Goal: Transaction & Acquisition: Book appointment/travel/reservation

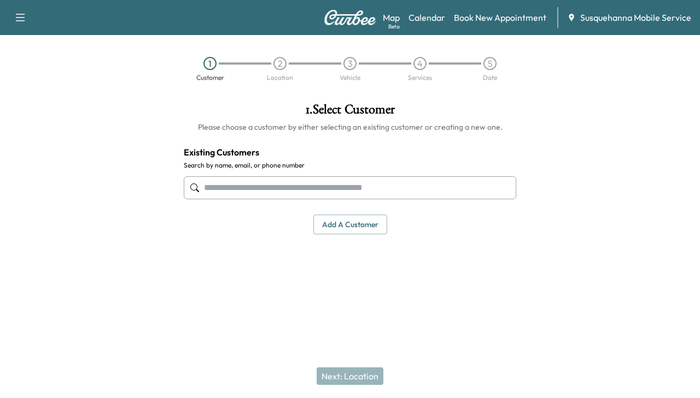
click at [325, 193] on input "text" at bounding box center [350, 187] width 333 height 23
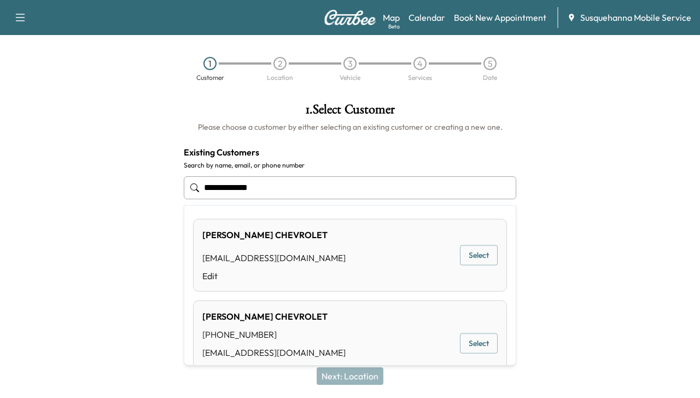
click at [474, 338] on button "Select" at bounding box center [479, 343] width 38 height 20
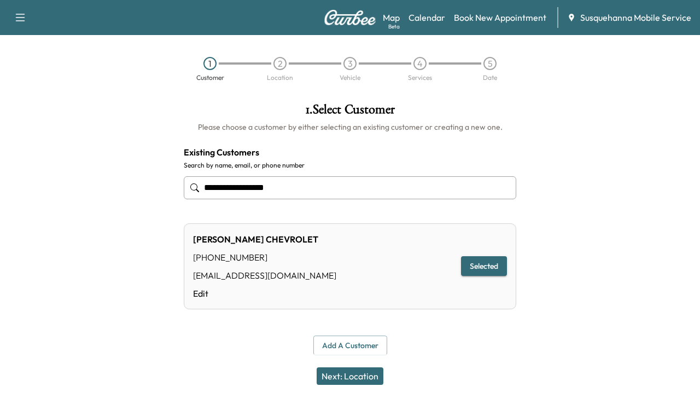
type input "**********"
click at [492, 269] on button "Selected" at bounding box center [484, 266] width 46 height 20
click at [347, 375] on button "Next: Location" at bounding box center [350, 376] width 67 height 18
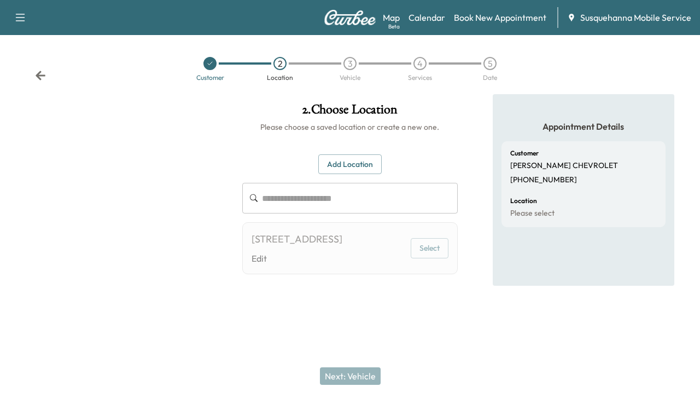
click at [430, 254] on button "Select" at bounding box center [430, 248] width 38 height 20
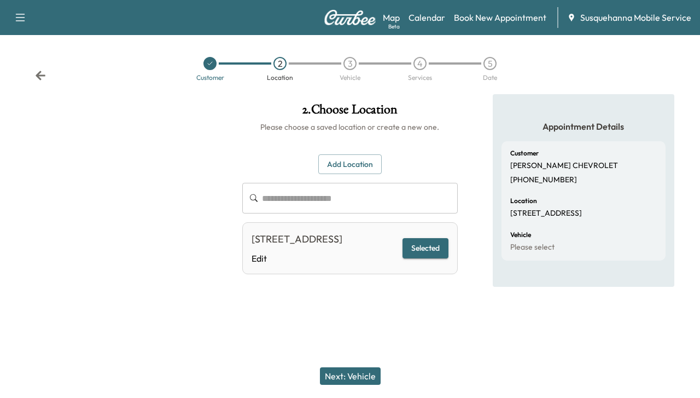
click at [364, 369] on button "Next: Vehicle" at bounding box center [350, 376] width 61 height 18
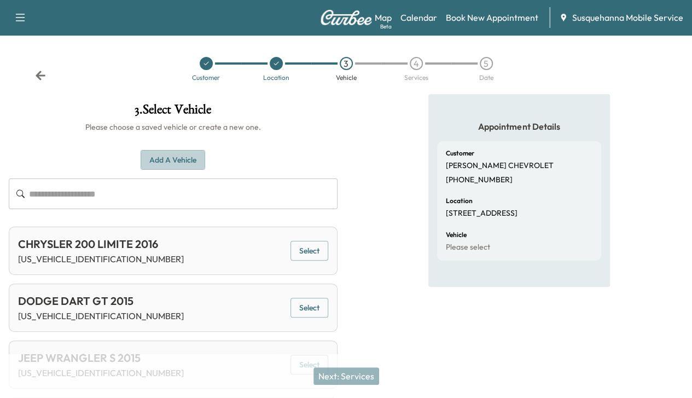
click at [205, 159] on button "Add a Vehicle" at bounding box center [173, 160] width 65 height 20
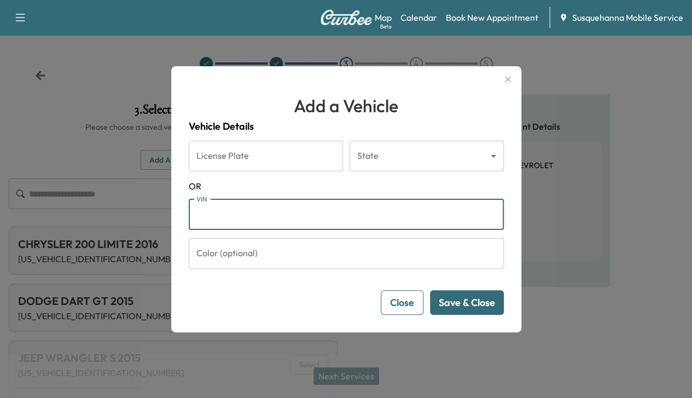
click at [405, 209] on input "VIN" at bounding box center [346, 214] width 315 height 31
paste input "**********"
type input "**********"
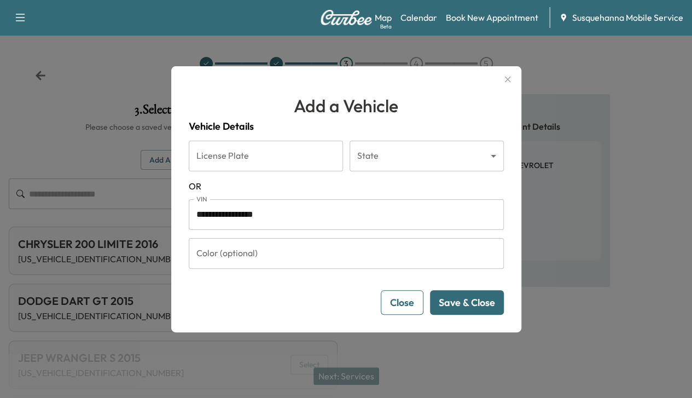
click at [464, 303] on button "Save & Close" at bounding box center [467, 302] width 74 height 25
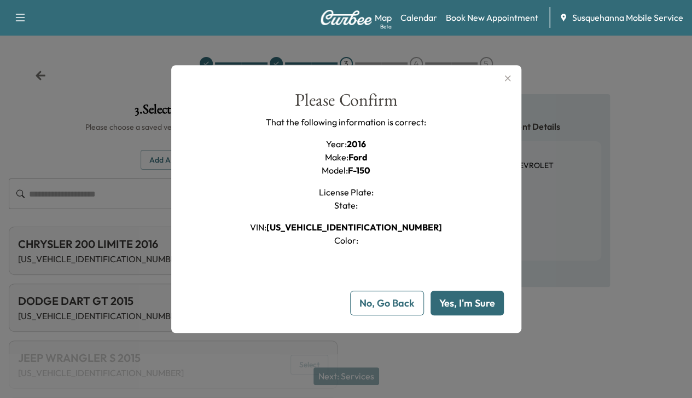
click at [464, 303] on button "Yes, I'm Sure" at bounding box center [466, 302] width 73 height 25
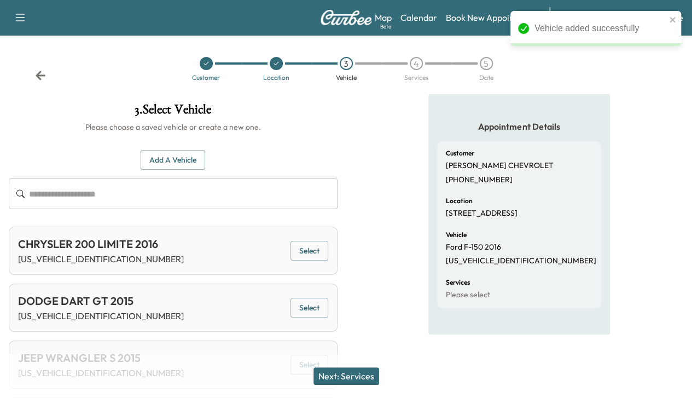
click at [366, 367] on button "Next: Services" at bounding box center [346, 376] width 66 height 18
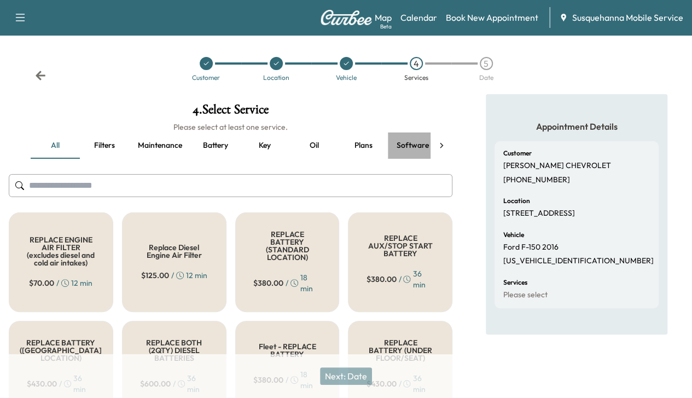
click at [413, 143] on button "Software update" at bounding box center [426, 145] width 77 height 26
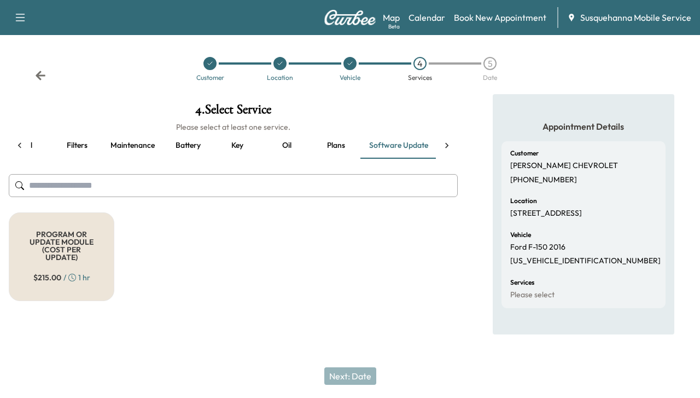
click at [452, 142] on icon at bounding box center [446, 145] width 11 height 11
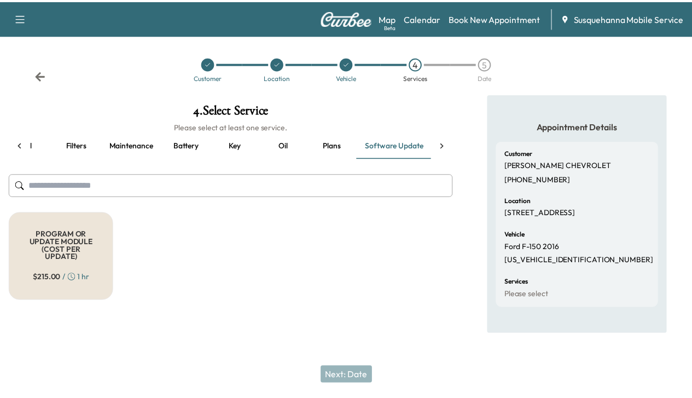
scroll to position [0, 179]
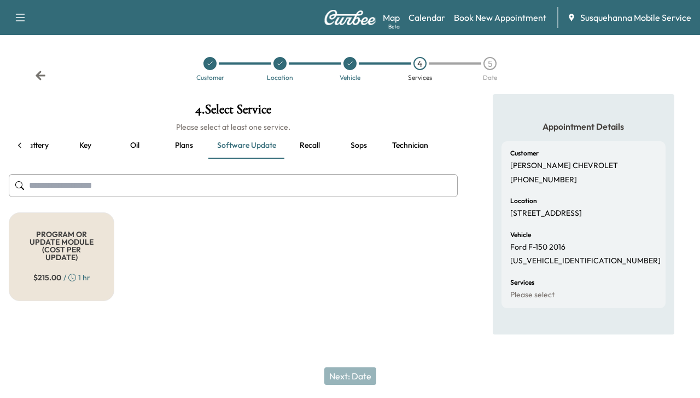
click at [292, 142] on button "Recall" at bounding box center [309, 145] width 49 height 26
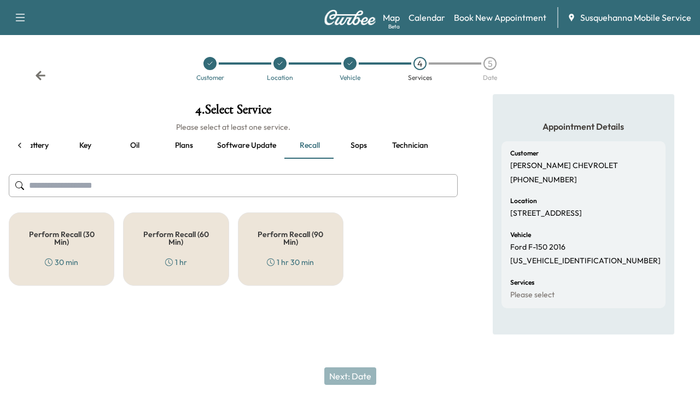
click at [183, 240] on h5 "Perform Recall (60 Min)" at bounding box center [175, 237] width 69 height 15
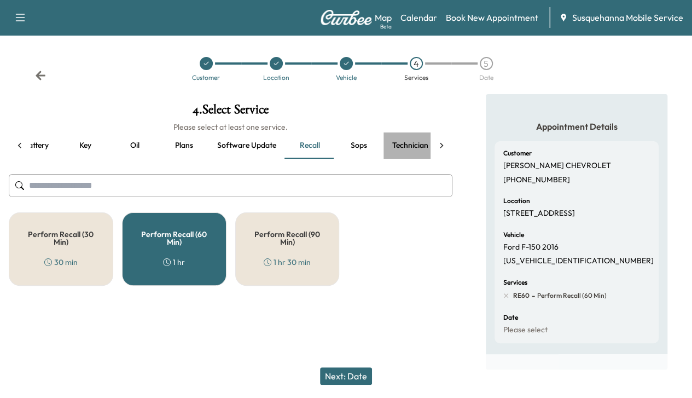
click at [404, 148] on button "Technician" at bounding box center [410, 145] width 54 height 26
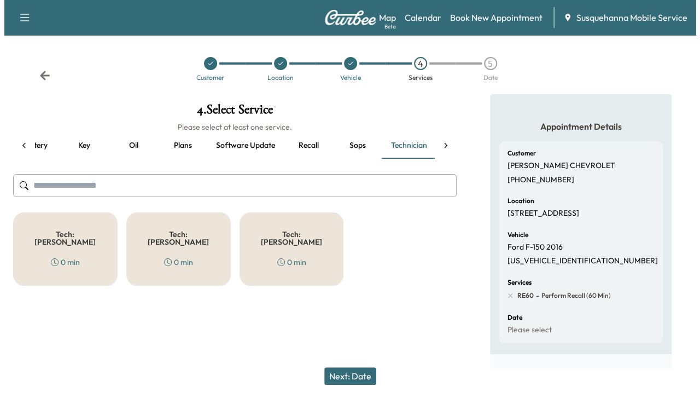
scroll to position [0, 185]
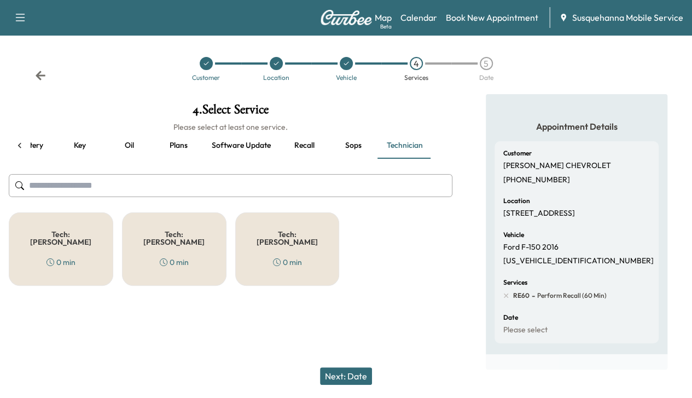
click at [206, 253] on div "Tech: [PERSON_NAME] T 0 min" at bounding box center [174, 248] width 104 height 73
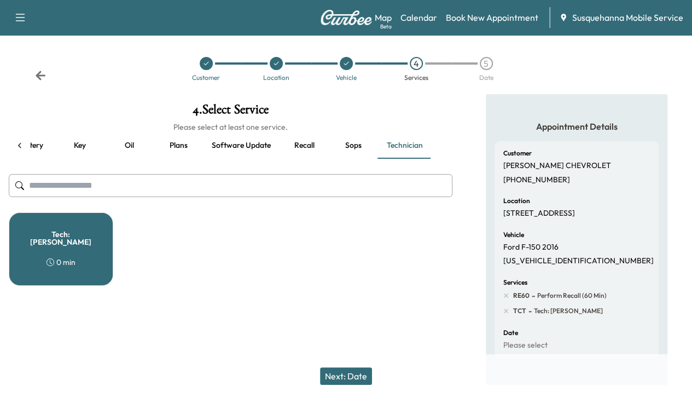
click at [337, 367] on button "Next: Date" at bounding box center [346, 376] width 52 height 18
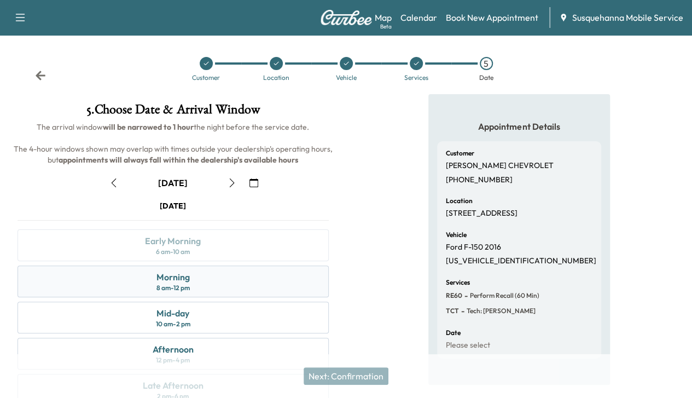
click at [190, 292] on div "8 am - 12 pm" at bounding box center [172, 287] width 33 height 9
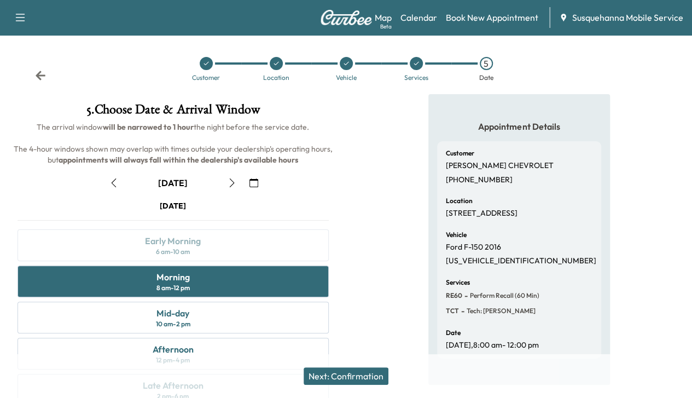
click at [337, 375] on button "Next: Confirmation" at bounding box center [346, 376] width 85 height 18
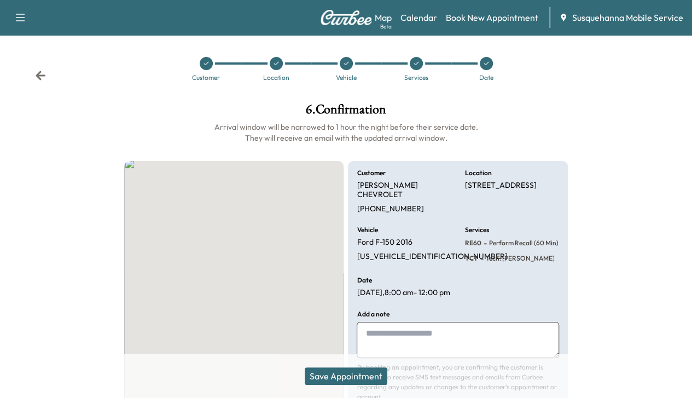
click at [337, 375] on button "Save Appointment" at bounding box center [346, 376] width 83 height 18
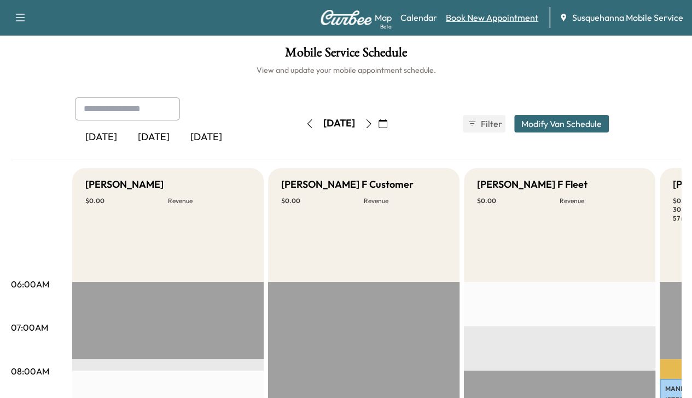
click at [485, 14] on link "Book New Appointment" at bounding box center [492, 17] width 92 height 13
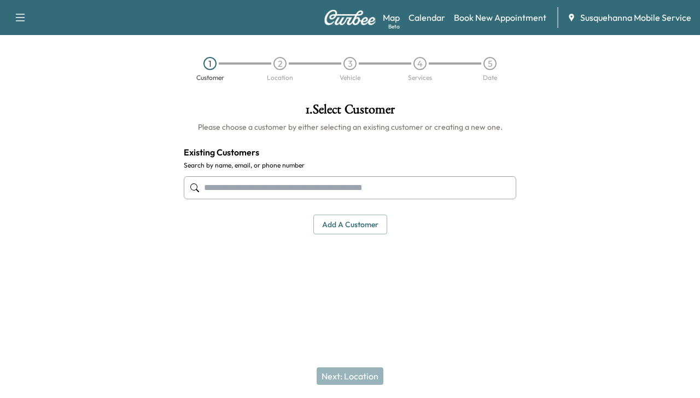
click at [464, 183] on input "text" at bounding box center [350, 187] width 333 height 23
click at [464, 183] on input "*" at bounding box center [350, 187] width 333 height 23
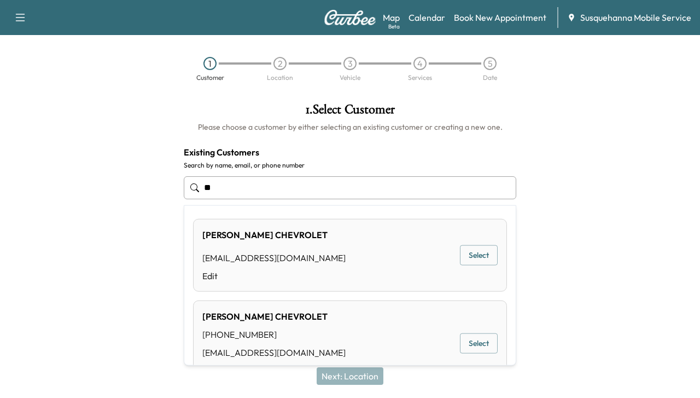
type input "*"
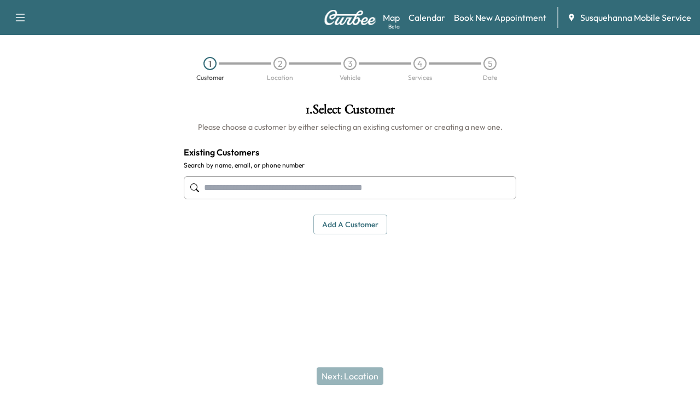
type input "*"
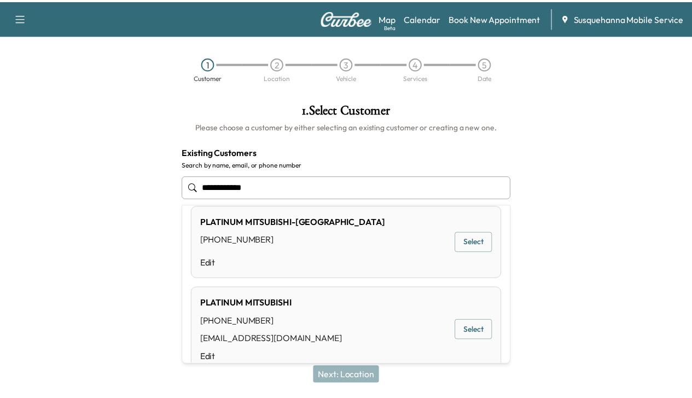
scroll to position [110, 0]
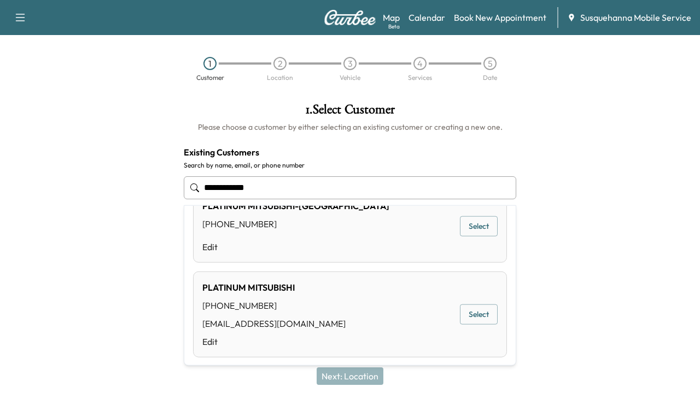
click at [469, 308] on button "Select" at bounding box center [479, 314] width 38 height 20
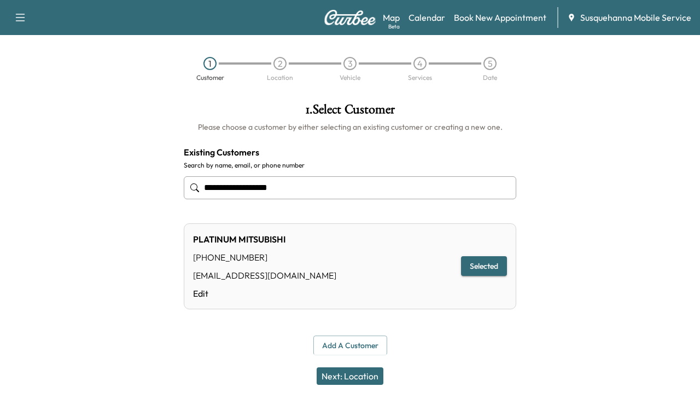
type input "**********"
click at [461, 251] on div "PLATINUM MITSUBISHI [PHONE_NUMBER] [EMAIL_ADDRESS][DOMAIN_NAME] Edit Selected" at bounding box center [350, 266] width 333 height 86
click at [469, 262] on button "Selected" at bounding box center [484, 266] width 46 height 20
click at [335, 382] on button "Next: Location" at bounding box center [350, 376] width 67 height 18
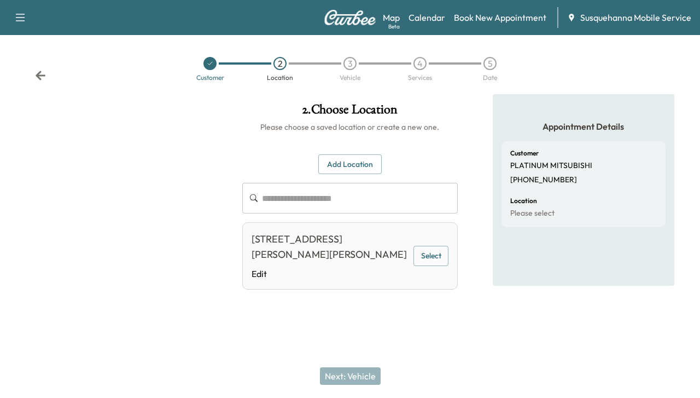
click at [429, 252] on button "Select" at bounding box center [430, 256] width 35 height 20
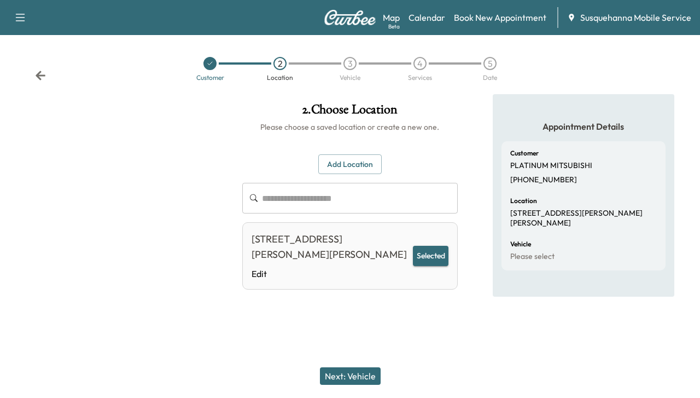
click at [327, 366] on div "Next: Vehicle" at bounding box center [350, 376] width 700 height 44
click at [331, 378] on button "Next: Vehicle" at bounding box center [350, 376] width 61 height 18
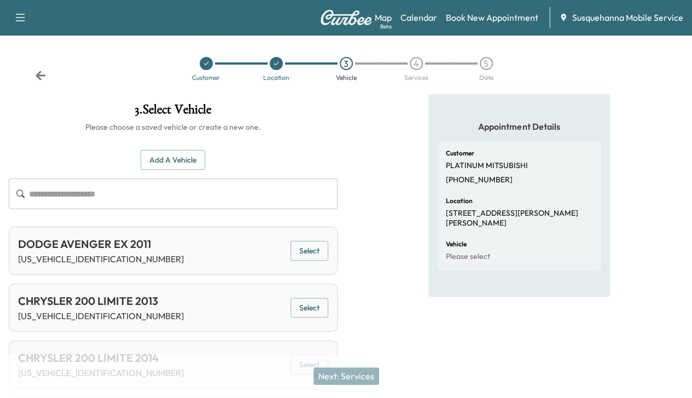
click at [205, 162] on button "Add a Vehicle" at bounding box center [173, 160] width 65 height 20
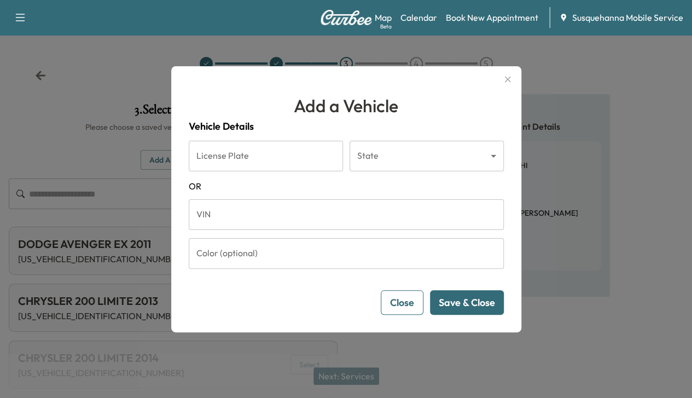
click at [363, 213] on input "VIN" at bounding box center [346, 214] width 315 height 31
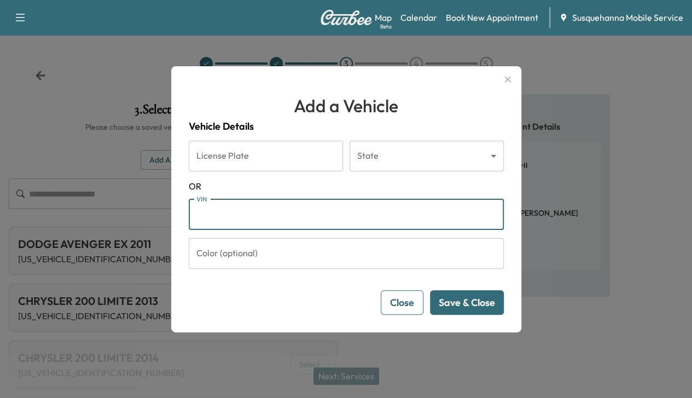
paste input "**********"
type input "**********"
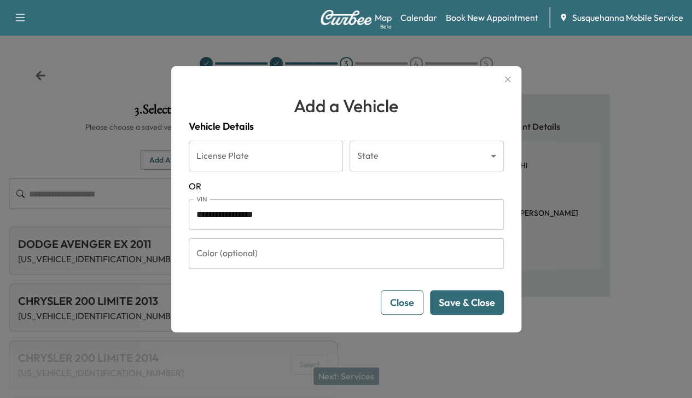
click at [494, 299] on button "Save & Close" at bounding box center [467, 302] width 74 height 25
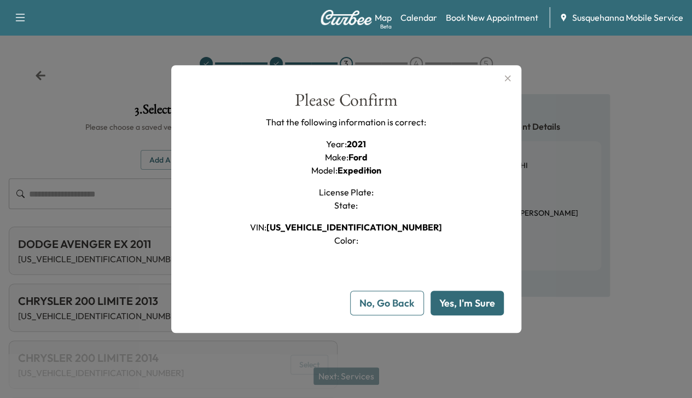
click at [493, 302] on button "Yes, I'm Sure" at bounding box center [466, 302] width 73 height 25
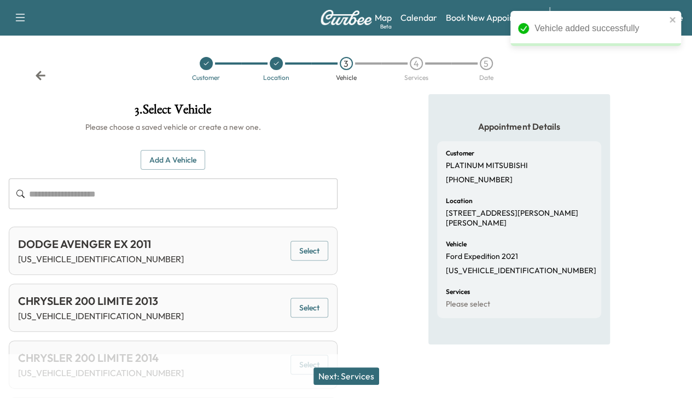
click at [205, 167] on button "Add a Vehicle" at bounding box center [173, 160] width 65 height 20
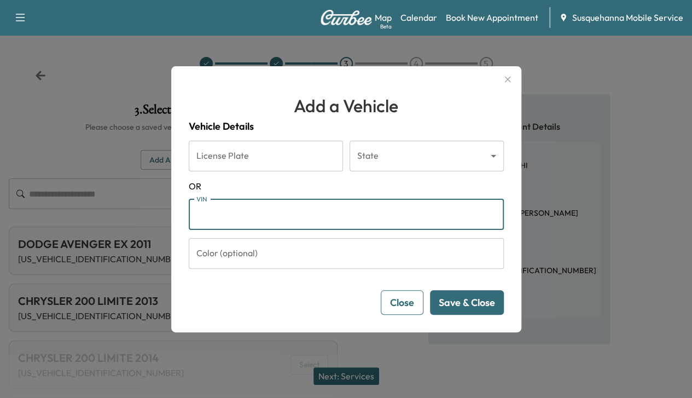
paste input "**********"
type input "**********"
click at [467, 295] on button "Save & Close" at bounding box center [467, 302] width 74 height 25
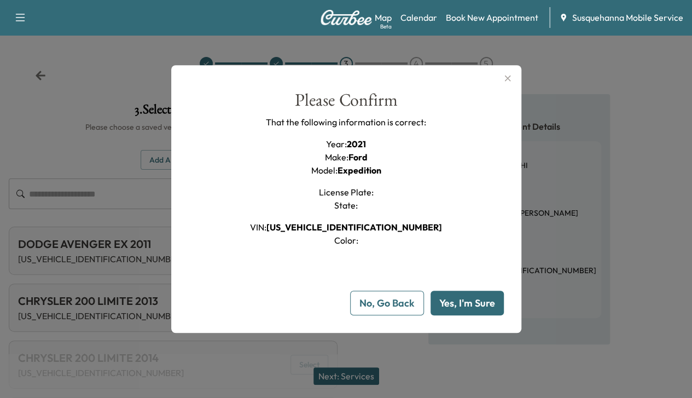
click at [467, 295] on button "Yes, I'm Sure" at bounding box center [466, 302] width 73 height 25
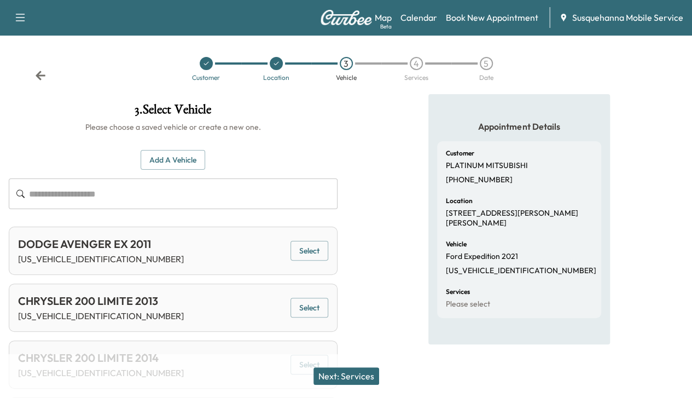
click at [360, 376] on button "Next: Services" at bounding box center [346, 376] width 66 height 18
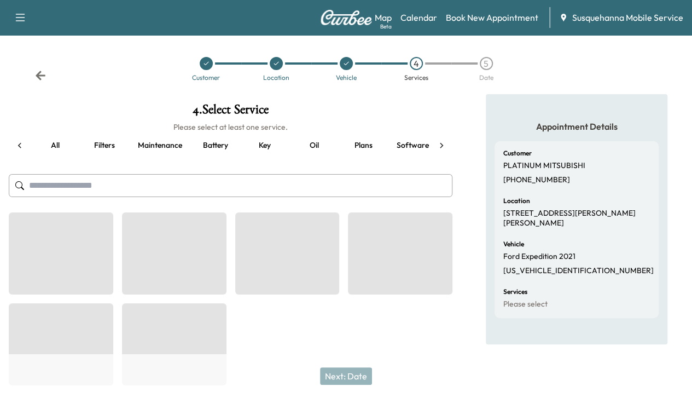
scroll to position [0, 141]
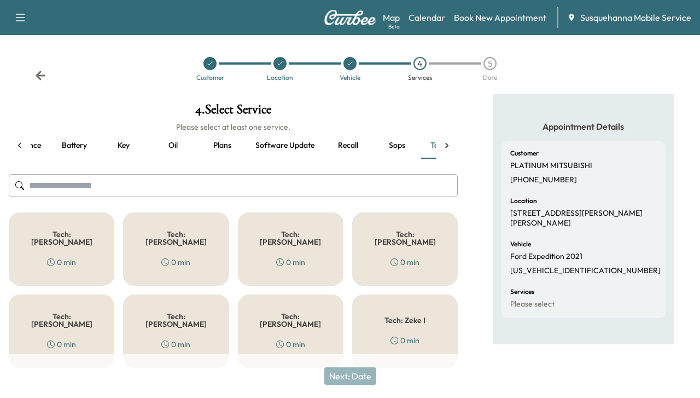
click at [348, 137] on button "Recall" at bounding box center [347, 145] width 49 height 26
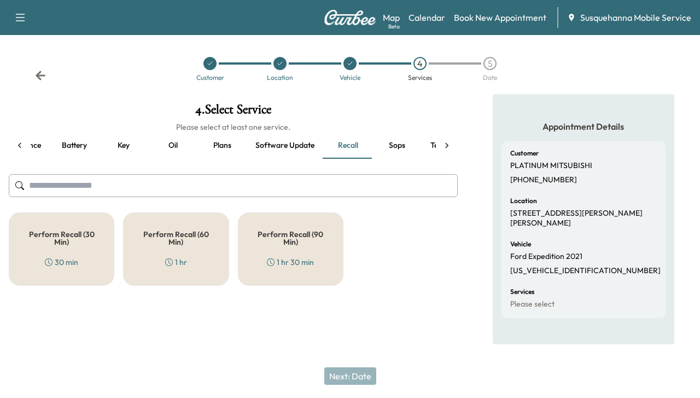
click at [154, 248] on div "Perform Recall (60 Min) 1 hr" at bounding box center [176, 248] width 106 height 73
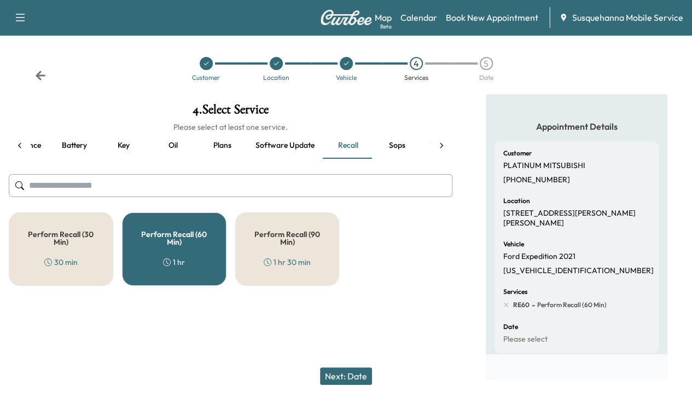
click at [440, 143] on icon at bounding box center [441, 144] width 3 height 5
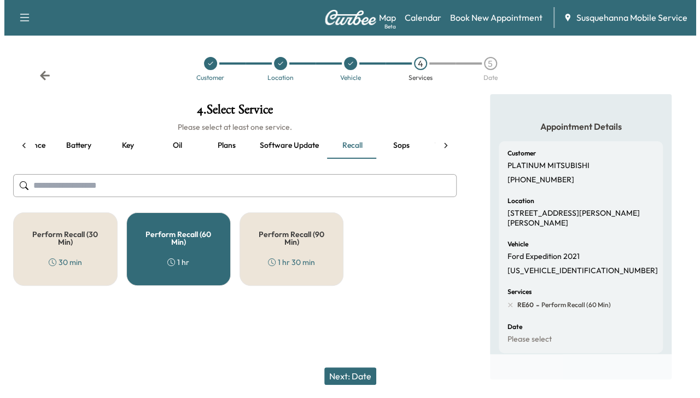
scroll to position [0, 185]
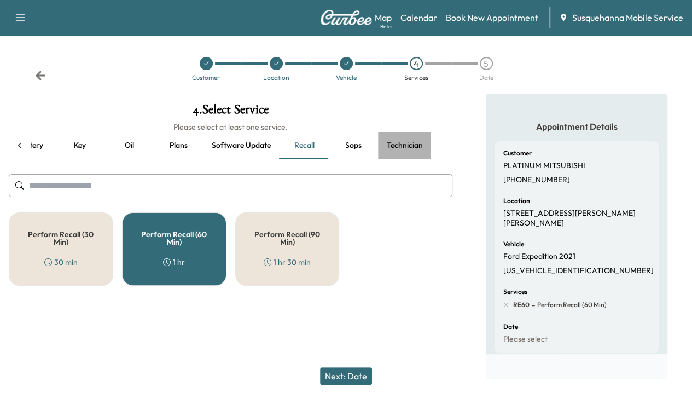
click at [422, 141] on button "Technician" at bounding box center [405, 145] width 54 height 26
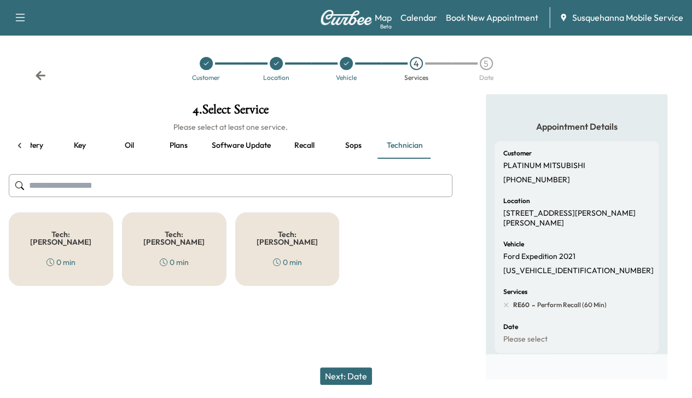
click at [184, 257] on div "0 min" at bounding box center [174, 262] width 29 height 11
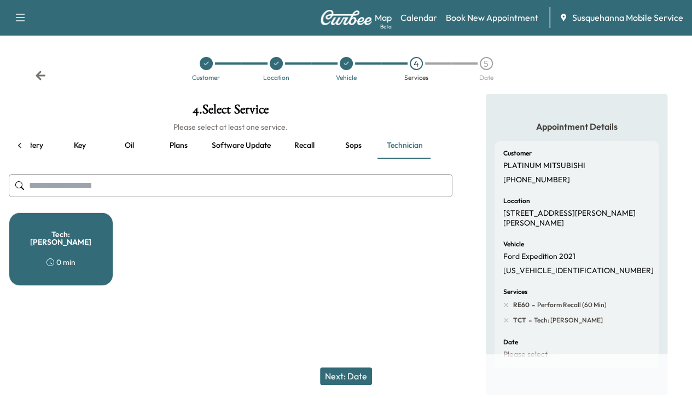
click at [372, 380] on button "Next: Date" at bounding box center [346, 376] width 52 height 18
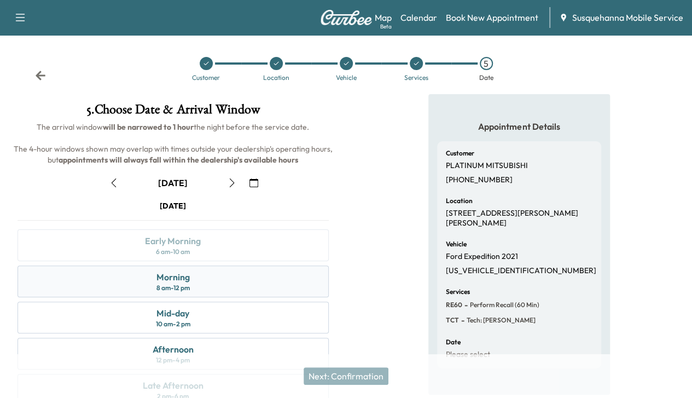
click at [190, 292] on div "8 am - 12 pm" at bounding box center [172, 287] width 33 height 9
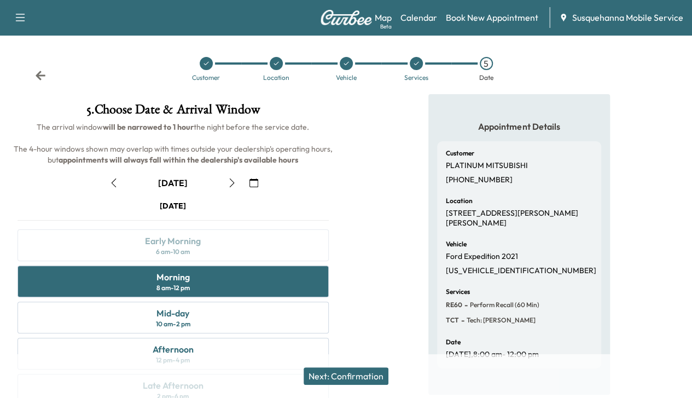
click at [348, 375] on button "Next: Confirmation" at bounding box center [346, 376] width 85 height 18
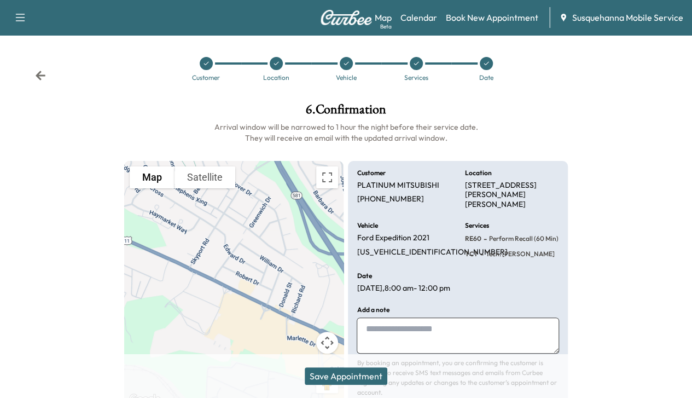
click at [349, 374] on button "Save Appointment" at bounding box center [346, 376] width 83 height 18
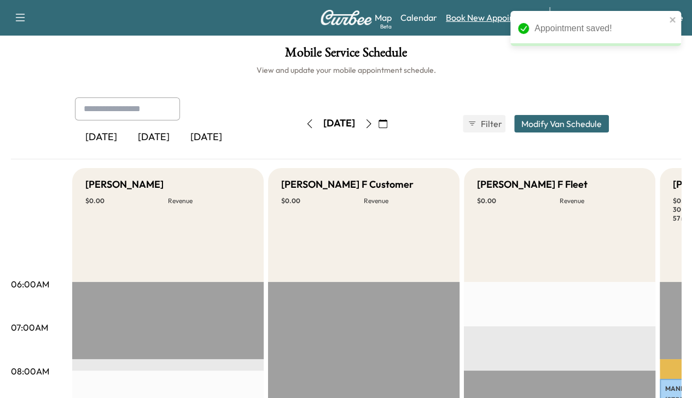
click at [478, 18] on link "Book New Appointment" at bounding box center [492, 17] width 92 height 13
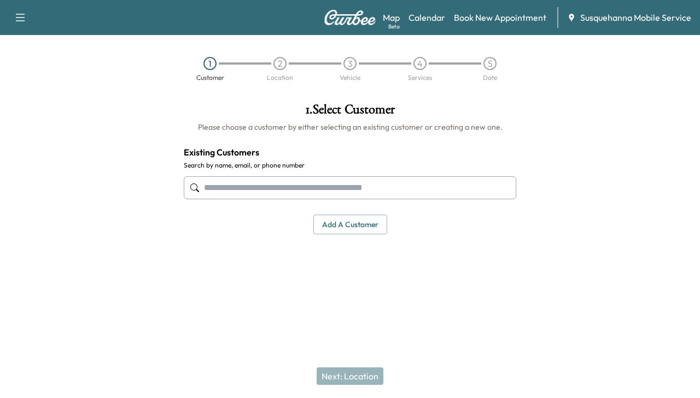
click at [335, 190] on input "text" at bounding box center [350, 187] width 333 height 23
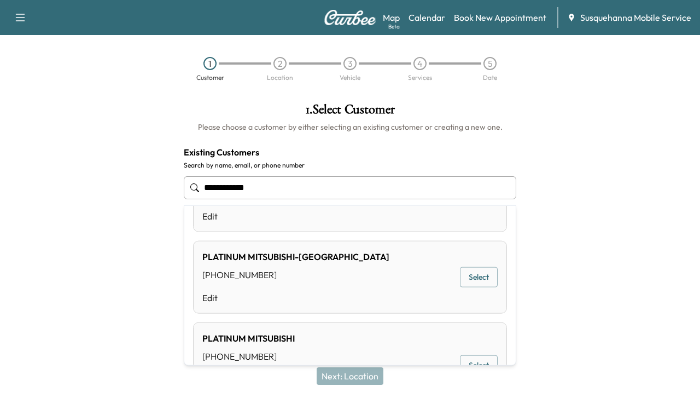
scroll to position [60, 0]
click at [464, 359] on button "Select" at bounding box center [479, 364] width 38 height 20
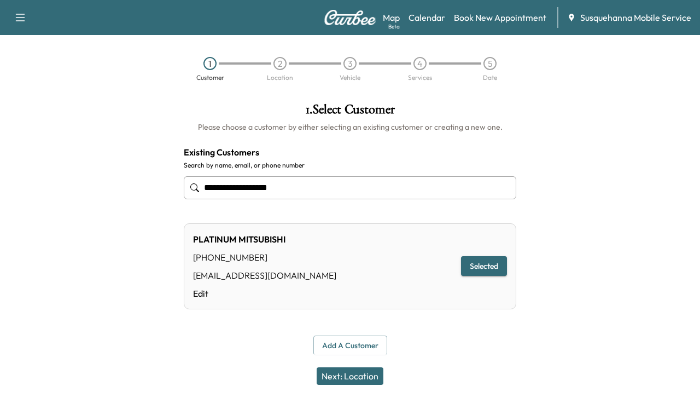
type input "**********"
click at [489, 260] on button "Selected" at bounding box center [484, 266] width 46 height 20
click at [347, 368] on button "Next: Location" at bounding box center [350, 376] width 67 height 18
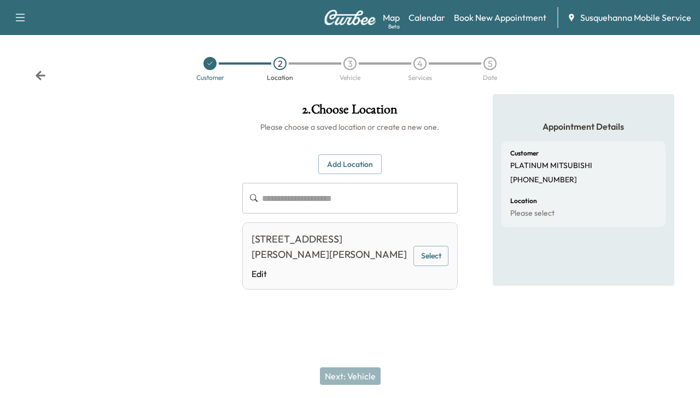
click at [432, 252] on button "Select" at bounding box center [430, 256] width 35 height 20
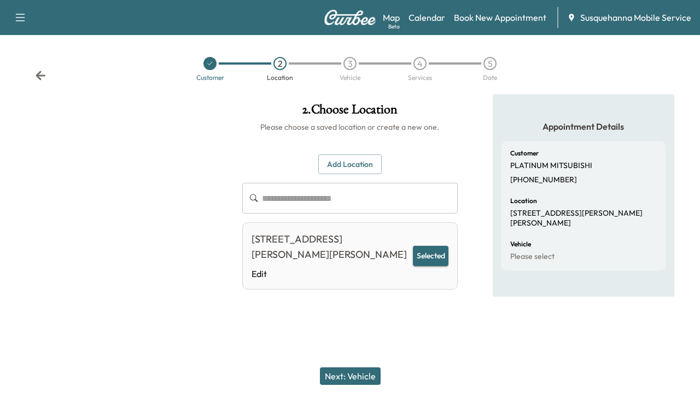
click at [359, 372] on button "Next: Vehicle" at bounding box center [350, 376] width 61 height 18
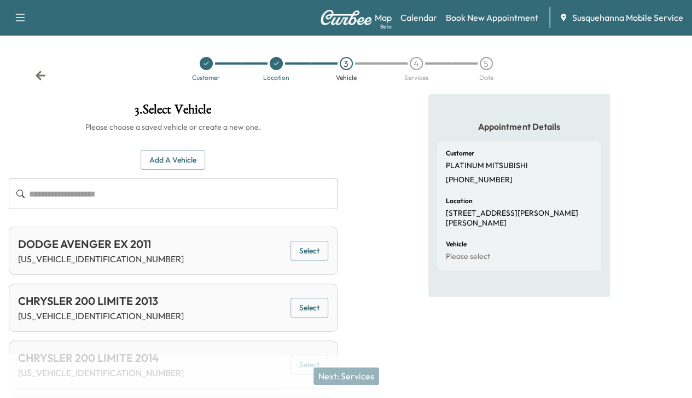
click at [205, 161] on button "Add a Vehicle" at bounding box center [173, 160] width 65 height 20
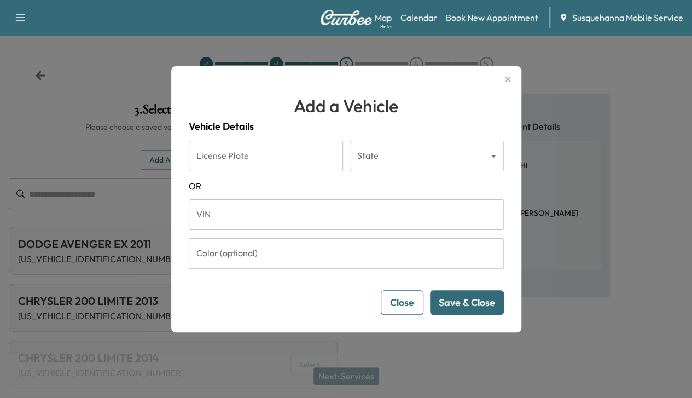
click at [380, 213] on input "VIN" at bounding box center [346, 214] width 315 height 31
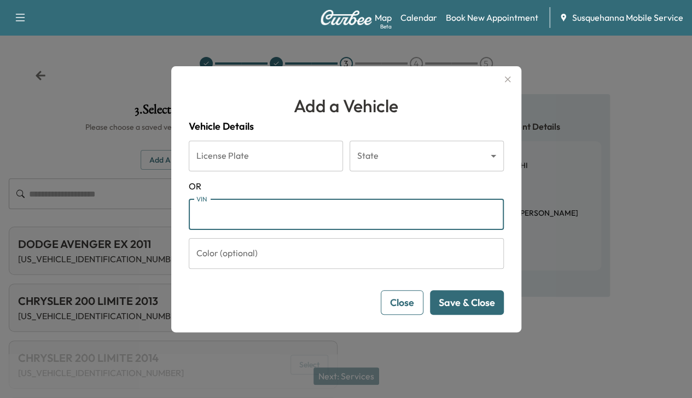
paste input "**********"
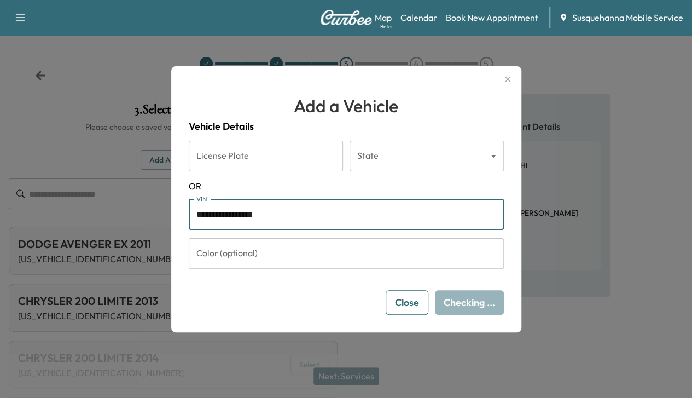
type input "**********"
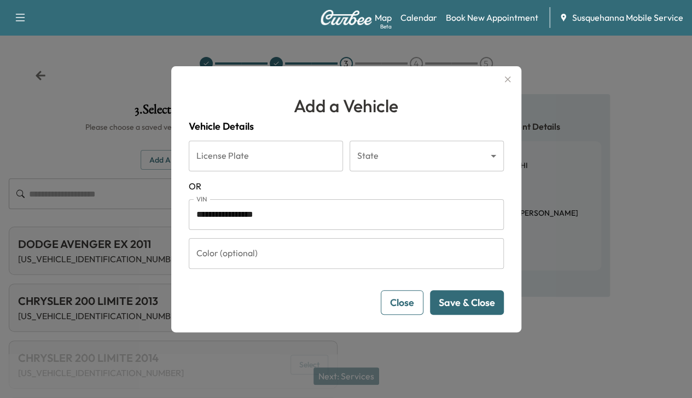
click at [454, 297] on button "Save & Close" at bounding box center [467, 302] width 74 height 25
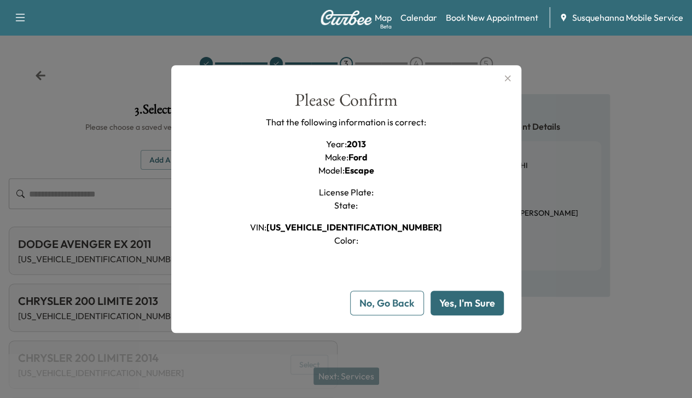
click at [454, 297] on button "Yes, I'm Sure" at bounding box center [466, 302] width 73 height 25
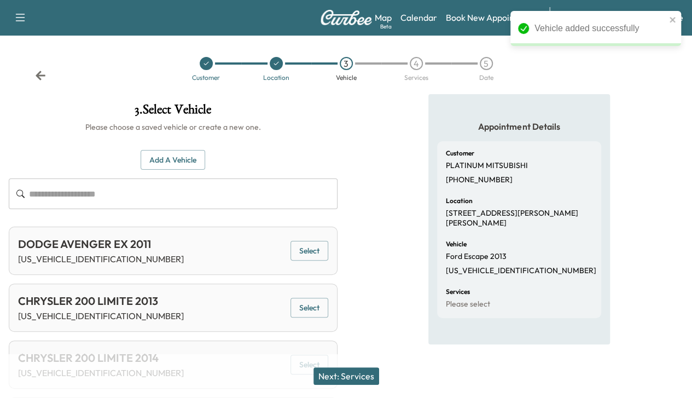
click at [337, 378] on button "Next: Services" at bounding box center [346, 376] width 66 height 18
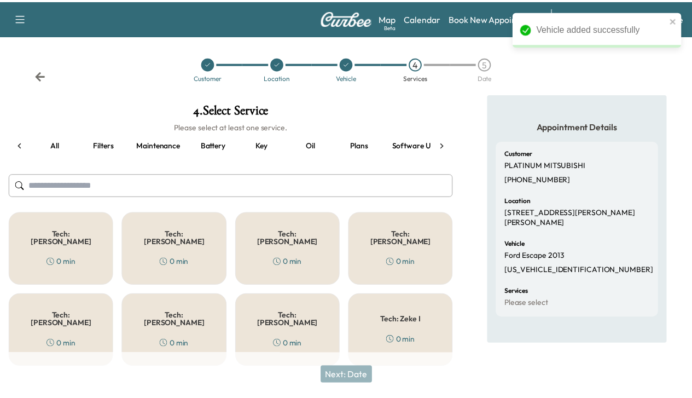
scroll to position [0, 136]
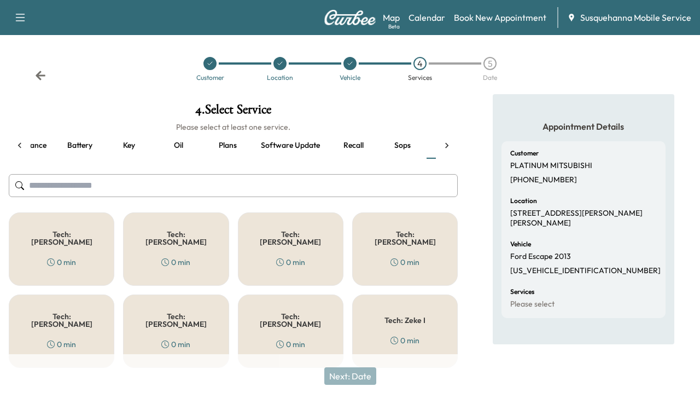
click at [357, 149] on button "Recall" at bounding box center [353, 145] width 49 height 26
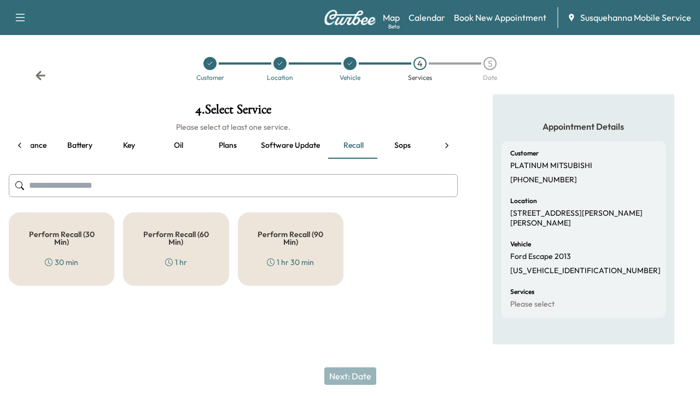
click at [202, 230] on h5 "Perform Recall (60 Min)" at bounding box center [175, 237] width 69 height 15
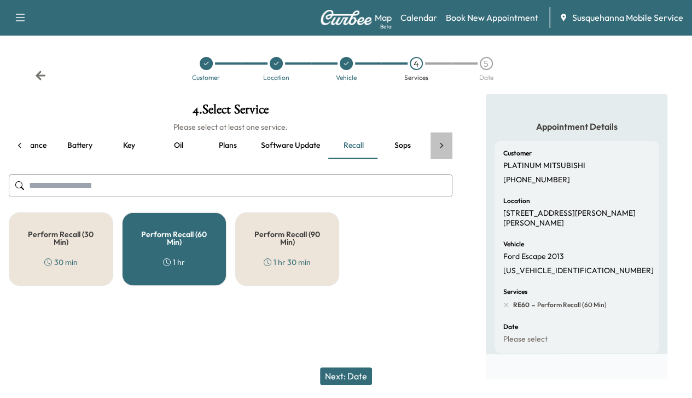
click at [435, 142] on div at bounding box center [441, 145] width 22 height 26
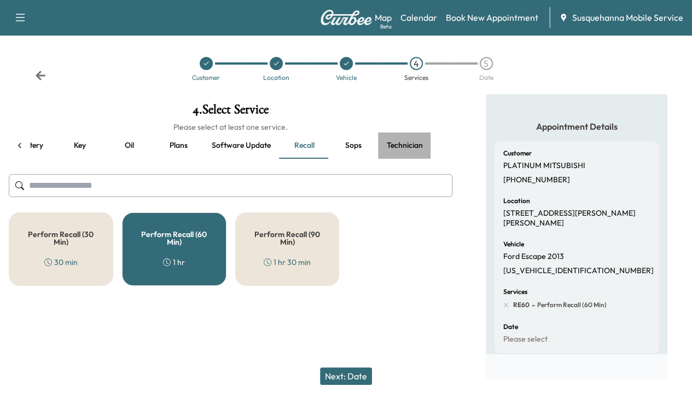
click at [400, 148] on button "Technician" at bounding box center [405, 145] width 54 height 26
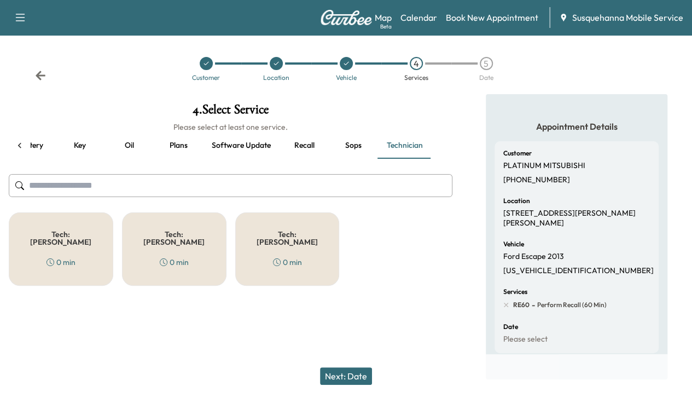
click at [203, 242] on div "Tech: [PERSON_NAME] T 0 min" at bounding box center [174, 248] width 104 height 73
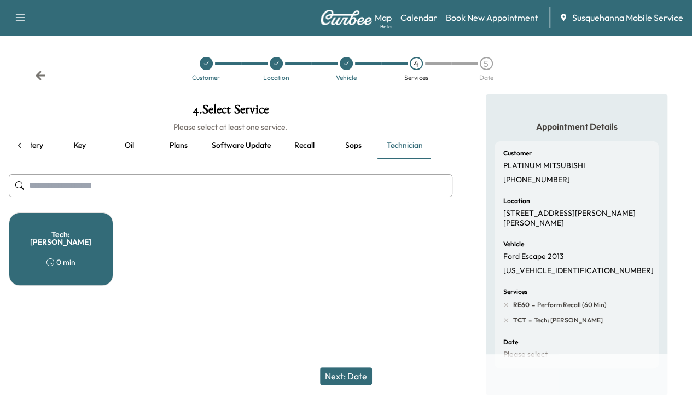
click at [340, 367] on button "Next: Date" at bounding box center [346, 376] width 52 height 18
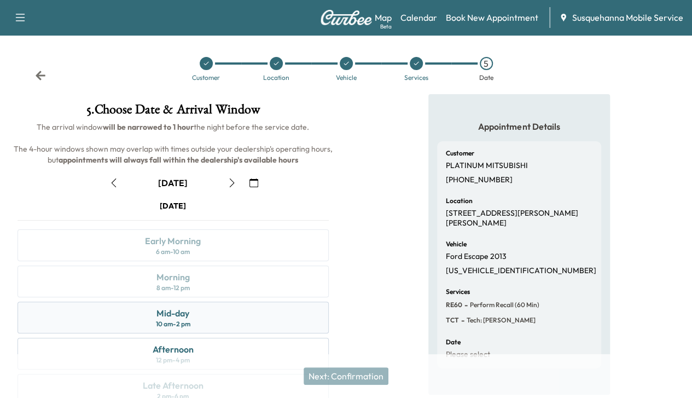
click at [189, 319] on div "Mid-day" at bounding box center [172, 312] width 33 height 13
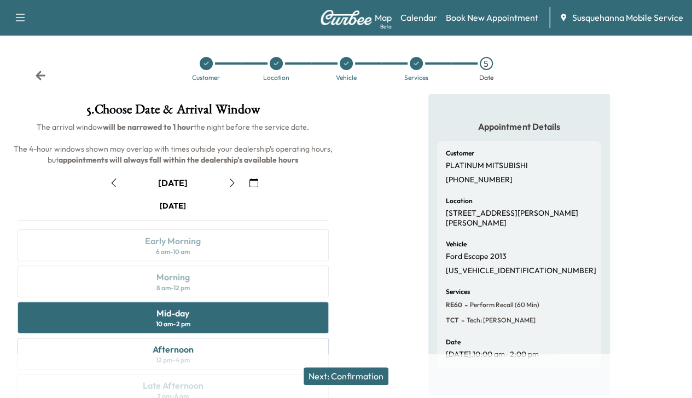
click at [350, 374] on button "Next: Confirmation" at bounding box center [346, 376] width 85 height 18
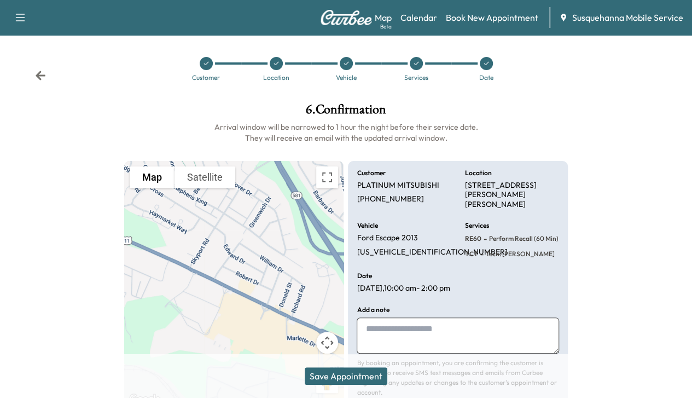
click at [350, 374] on button "Save Appointment" at bounding box center [346, 376] width 83 height 18
